Goal: Find specific page/section: Find specific page/section

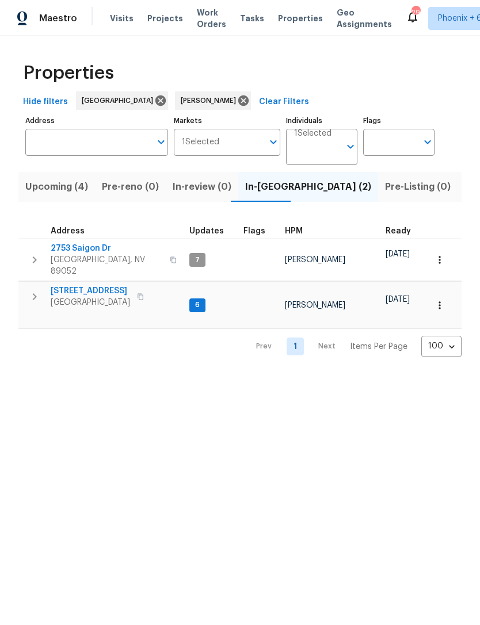
click at [426, 222] on th "Start" at bounding box center [446, 228] width 40 height 24
click at [238, 104] on icon at bounding box center [243, 101] width 10 height 10
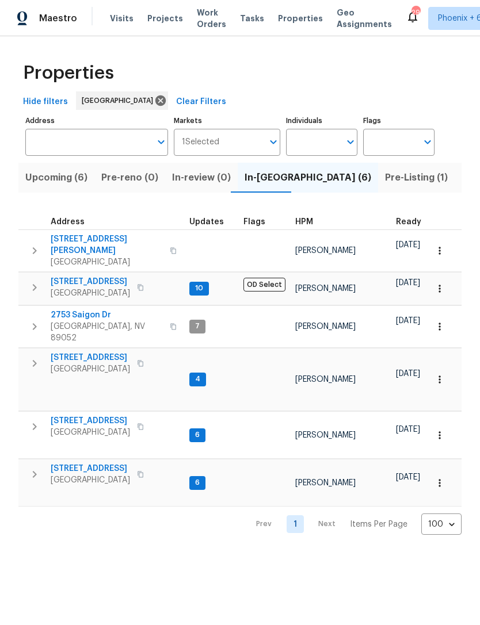
click at [461, 178] on span "Listed (29)" at bounding box center [485, 178] width 49 height 16
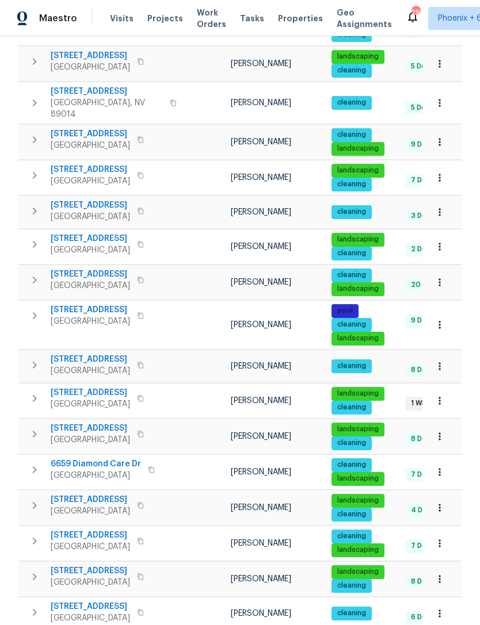
scroll to position [620, 0]
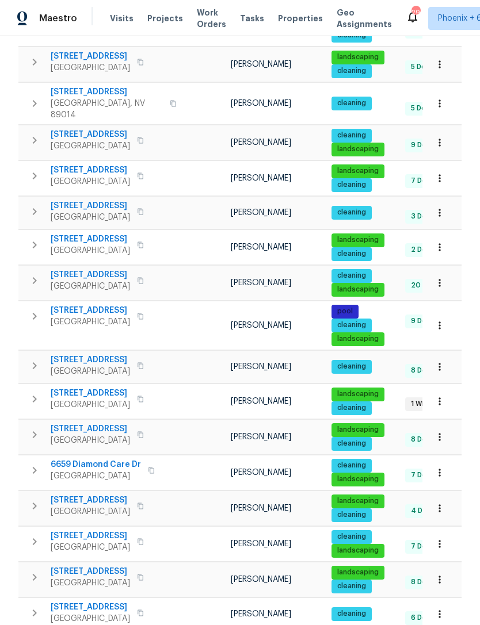
click at [102, 423] on span "2456 Palmridge Dr" at bounding box center [90, 429] width 79 height 12
click at [35, 428] on icon "button" at bounding box center [35, 435] width 14 height 14
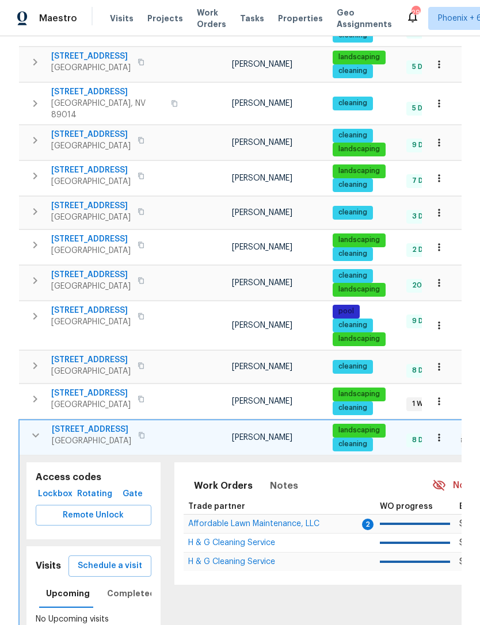
click at [51, 487] on span "Lockbox" at bounding box center [55, 494] width 30 height 14
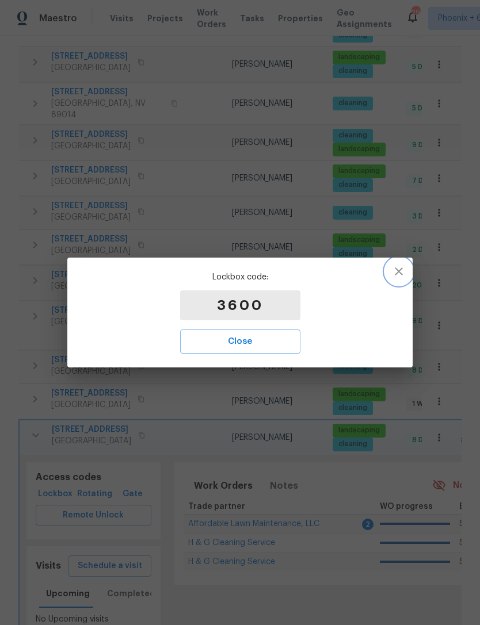
click at [400, 268] on icon "button" at bounding box center [399, 272] width 14 height 14
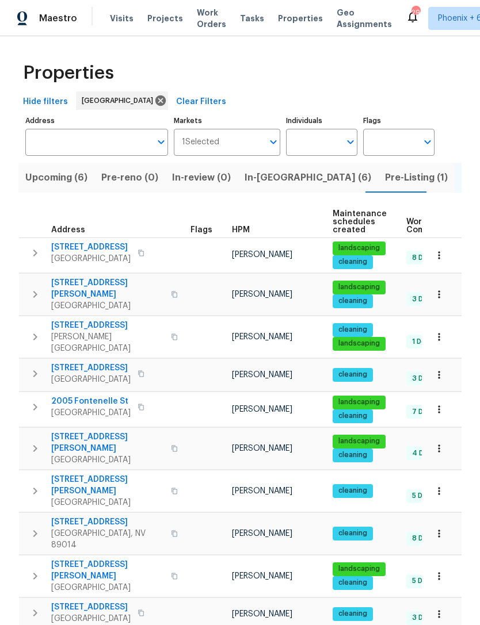
scroll to position [0, 0]
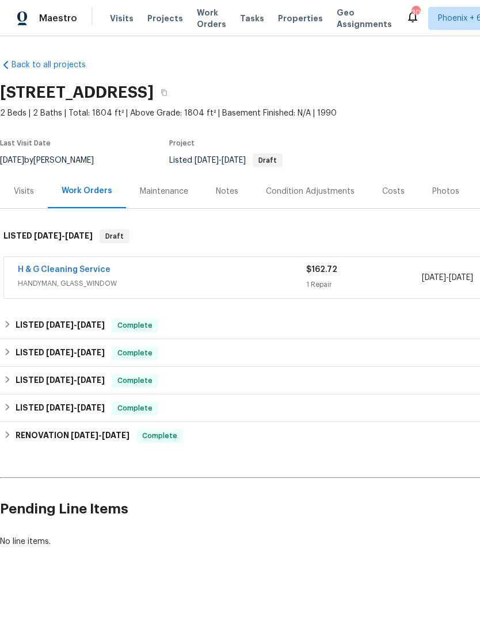
click at [49, 272] on link "H & G Cleaning Service" at bounding box center [64, 270] width 93 height 8
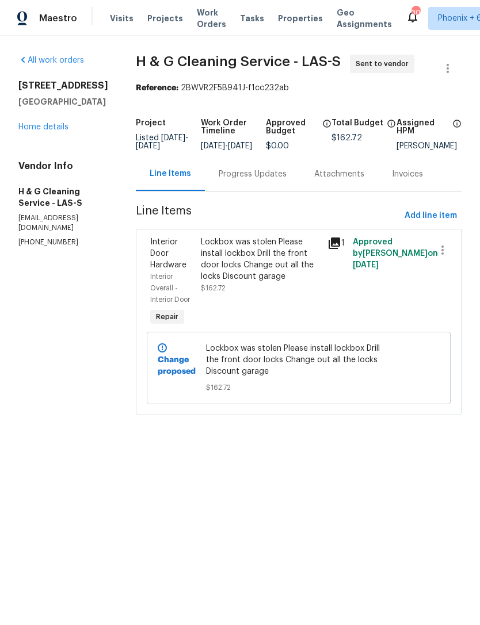
click at [248, 282] on div "Lockbox was stolen Please install lockbox Drill the front door locks Change out…" at bounding box center [261, 259] width 120 height 46
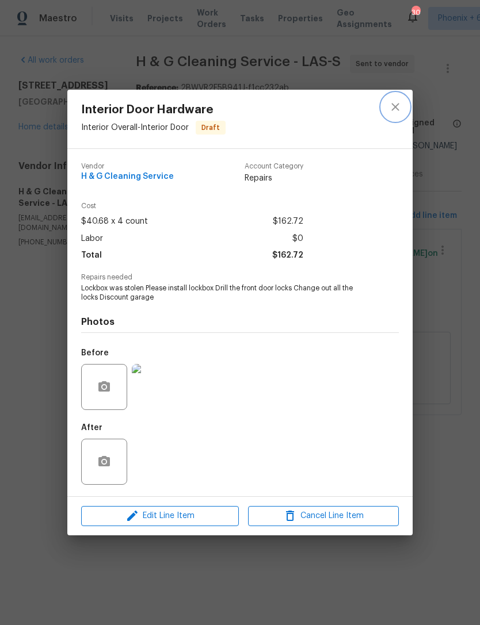
click at [395, 111] on icon "close" at bounding box center [395, 107] width 14 height 14
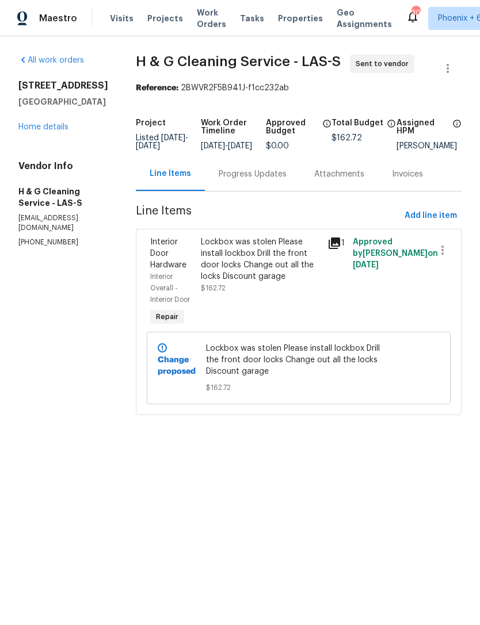
click at [29, 130] on link "Home details" at bounding box center [43, 127] width 50 height 8
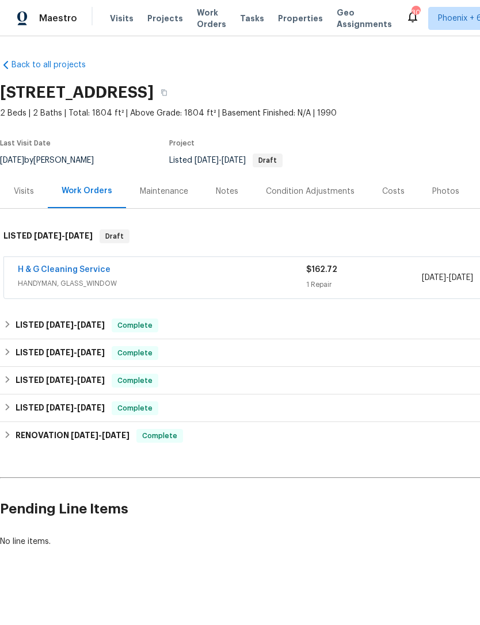
click at [28, 200] on div "Visits" at bounding box center [24, 191] width 48 height 34
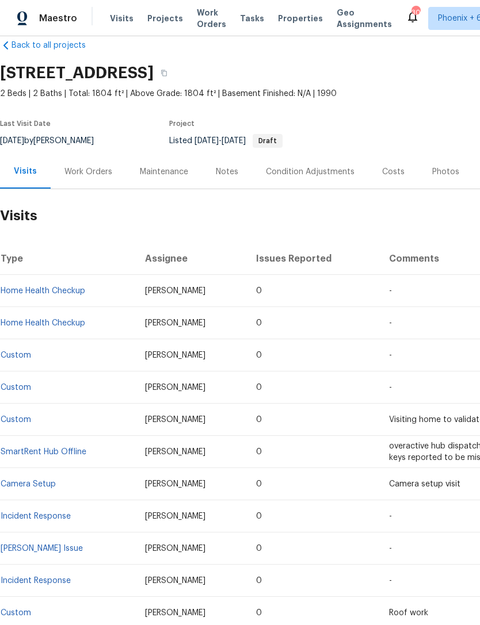
scroll to position [20, 0]
